Goal: Feedback & Contribution: Submit feedback/report problem

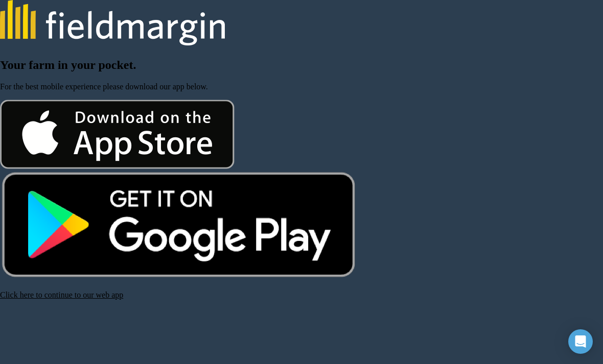
click at [105, 299] on link "Click here to continue to our web app" at bounding box center [61, 295] width 123 height 9
click at [113, 299] on link "Click here to continue to our web app" at bounding box center [61, 295] width 123 height 9
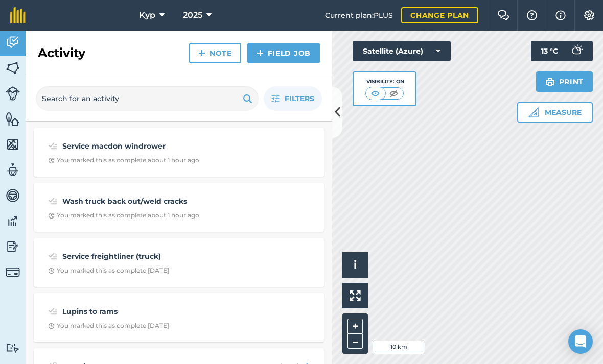
click at [13, 218] on img at bounding box center [13, 221] width 14 height 15
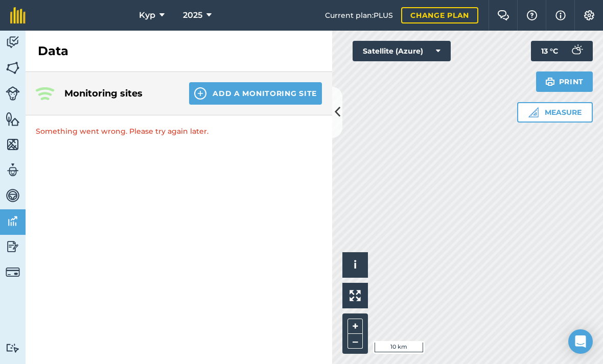
click at [502, 20] on img at bounding box center [503, 15] width 12 height 10
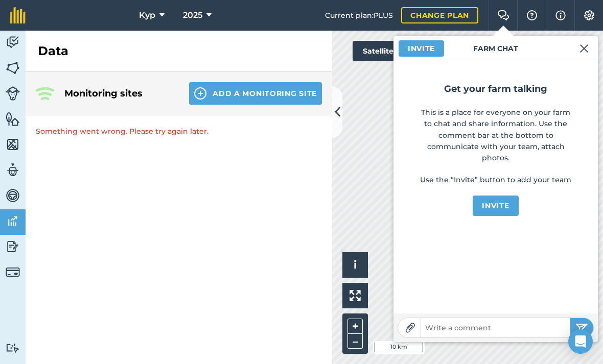
click at [587, 50] on img at bounding box center [584, 48] width 9 height 12
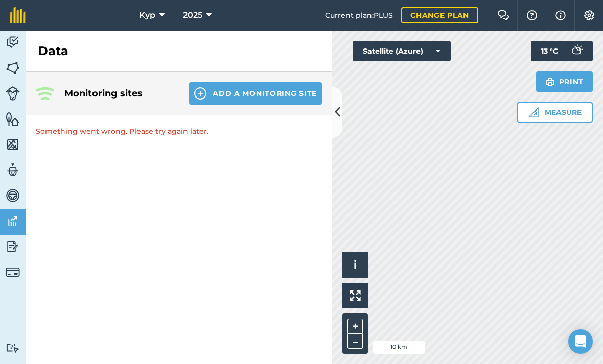
click at [564, 15] on img at bounding box center [561, 15] width 10 height 12
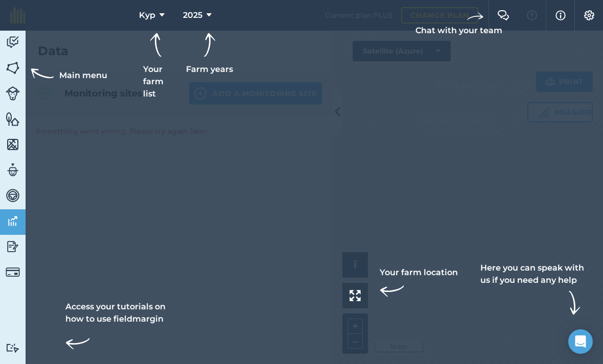
click at [560, 18] on img at bounding box center [561, 15] width 10 height 12
click at [564, 19] on img at bounding box center [561, 15] width 10 height 12
click at [579, 334] on div "Open Intercom Messenger" at bounding box center [580, 342] width 25 height 25
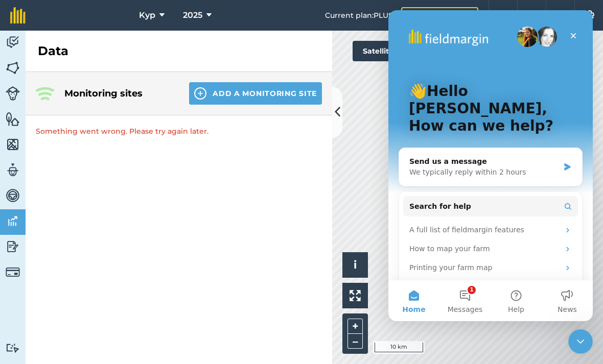
click at [510, 167] on div "We typically reply within 2 hours" at bounding box center [484, 172] width 150 height 11
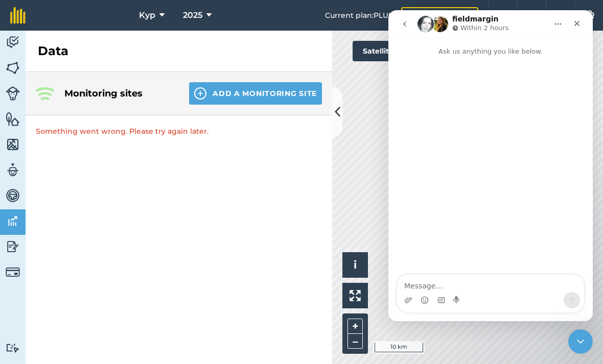
click at [484, 290] on textarea "Message…" at bounding box center [490, 283] width 187 height 17
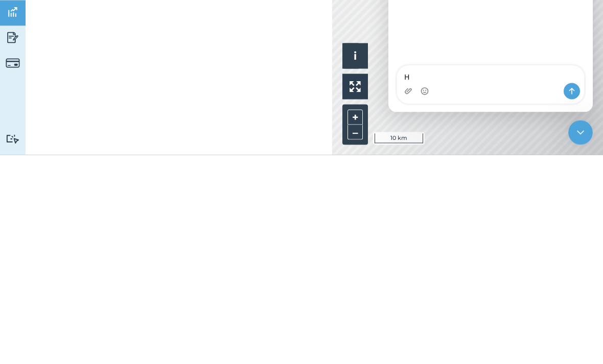
type textarea "Hi"
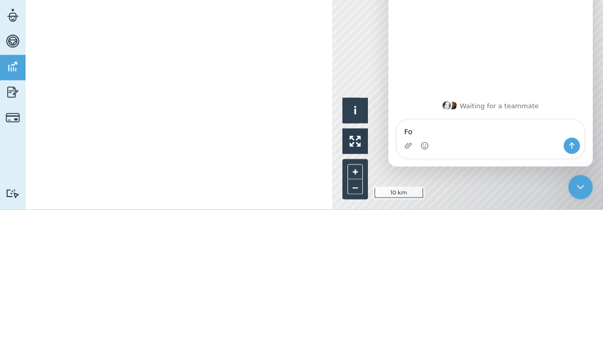
type textarea "F"
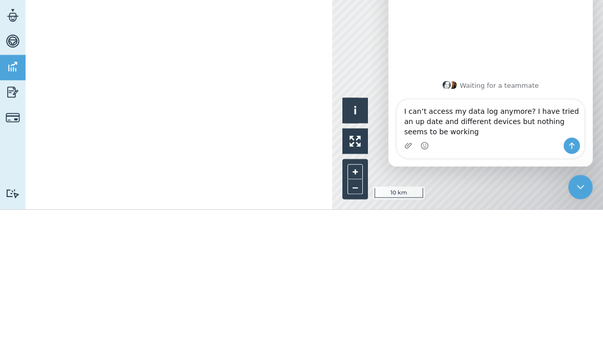
type textarea "I can’t access my data log anymore? I have tried an up date and different devic…"
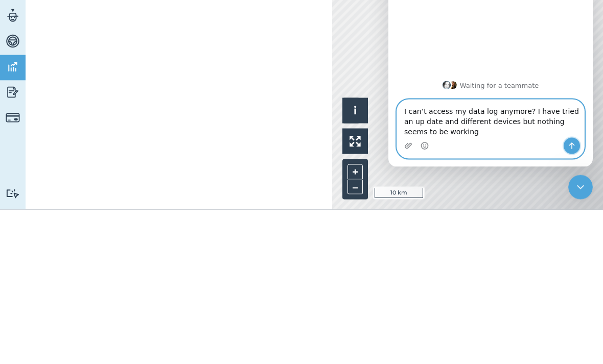
click at [573, 145] on icon "Send a message…" at bounding box center [572, 146] width 8 height 8
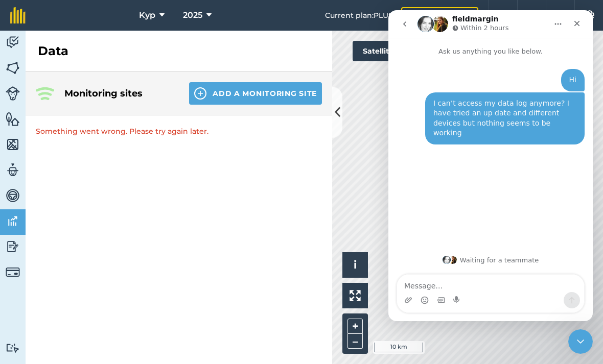
click at [428, 22] on img "Intercom messenger" at bounding box center [426, 24] width 16 height 16
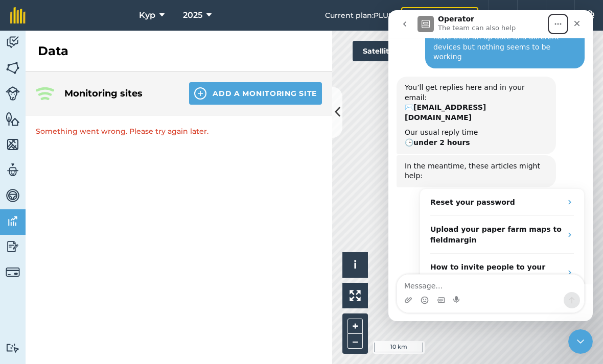
scroll to position [76, 0]
click at [407, 22] on icon "go back" at bounding box center [405, 24] width 8 height 8
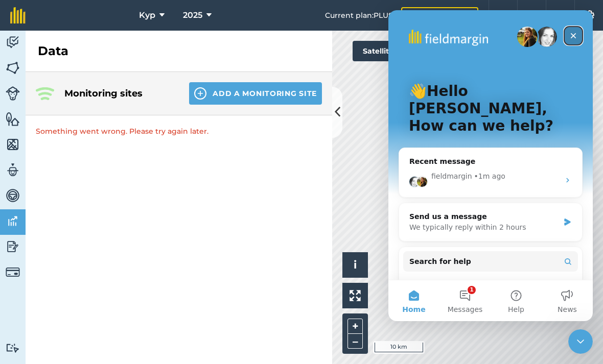
click at [576, 34] on icon "Close" at bounding box center [573, 36] width 8 height 8
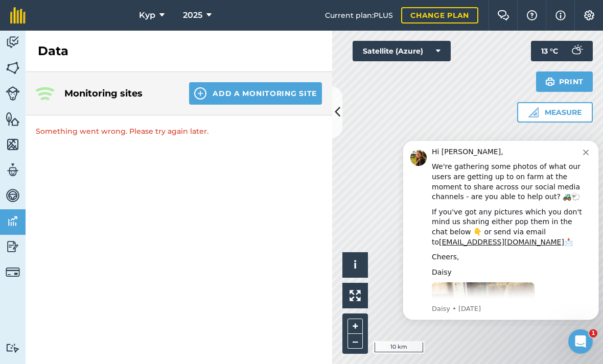
scroll to position [-1, 0]
click at [587, 151] on icon "Dismiss notification" at bounding box center [586, 153] width 6 height 6
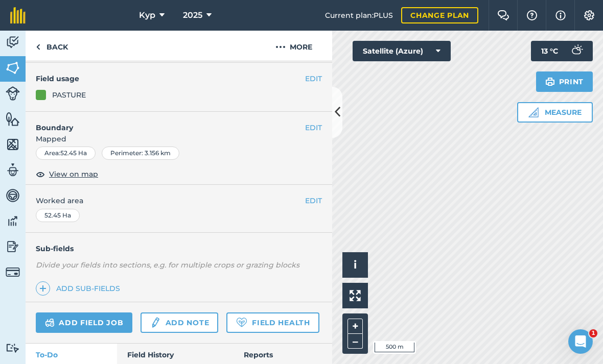
scroll to position [82, 0]
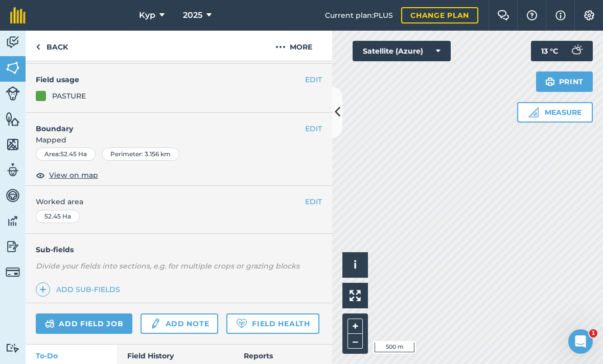
click at [169, 355] on link "Field History" at bounding box center [175, 356] width 116 height 22
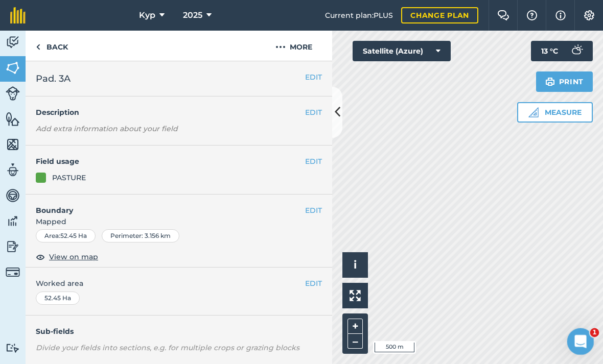
click at [576, 349] on div "Open Intercom Messenger" at bounding box center [579, 341] width 34 height 34
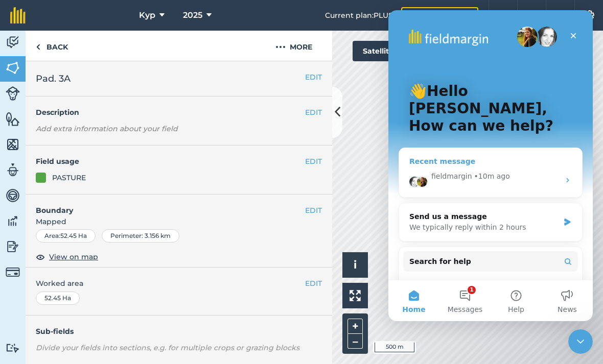
click at [552, 171] on div "fieldmargin • 10m ago" at bounding box center [495, 176] width 128 height 11
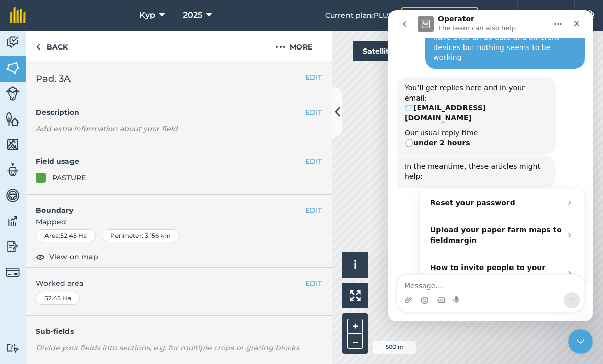
scroll to position [76, 0]
